Goal: Transaction & Acquisition: Purchase product/service

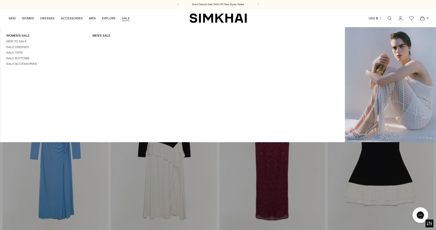
click at [126, 18] on link "SALE" at bounding box center [126, 18] width 8 height 11
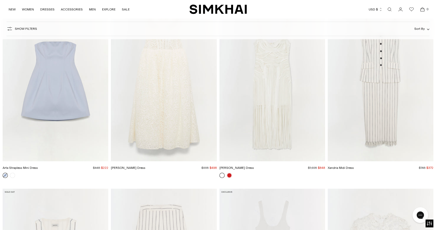
scroll to position [2853, 0]
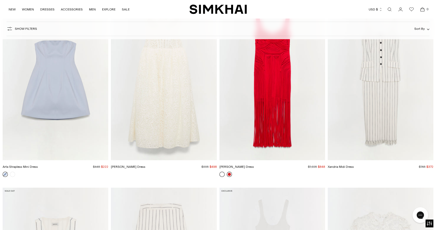
click at [231, 173] on link at bounding box center [229, 174] width 5 height 5
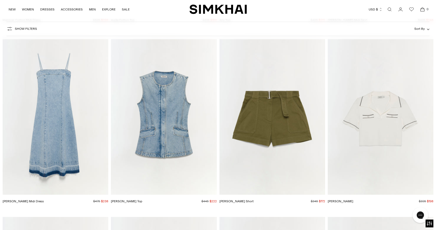
scroll to position [3761, 0]
